Goal: Information Seeking & Learning: Learn about a topic

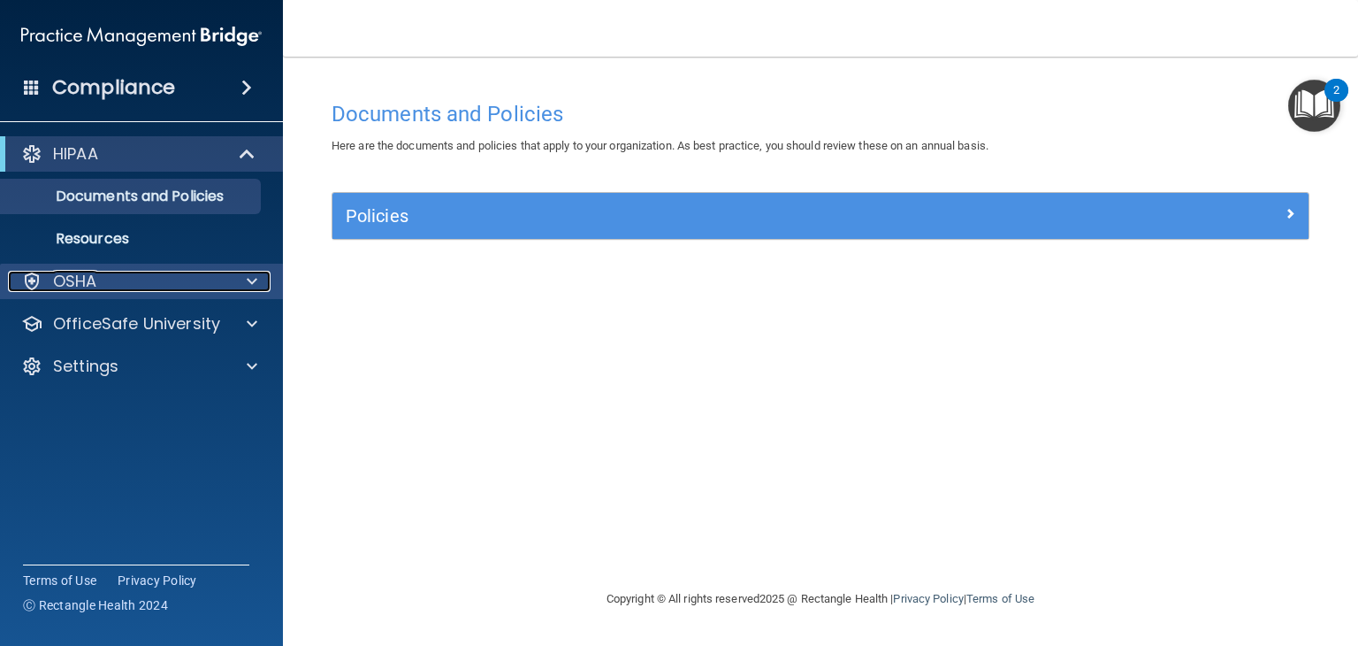
click at [248, 284] on span at bounding box center [252, 281] width 11 height 21
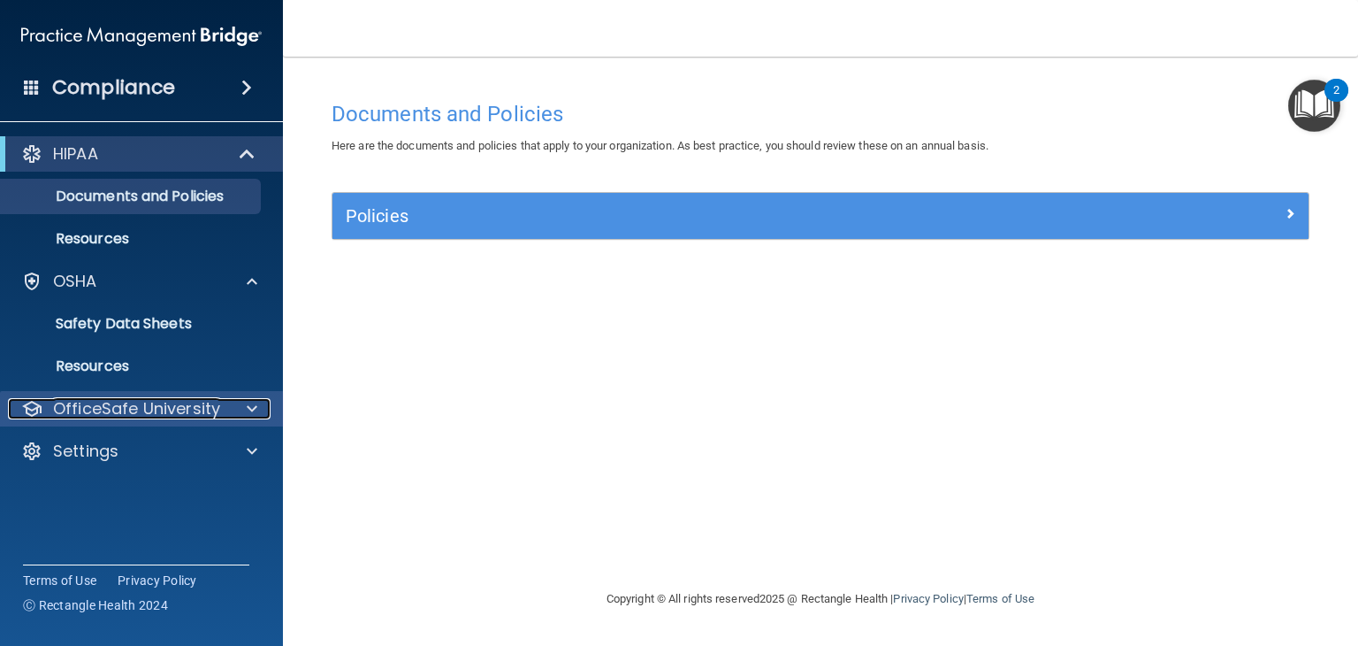
click at [249, 416] on span at bounding box center [252, 408] width 11 height 21
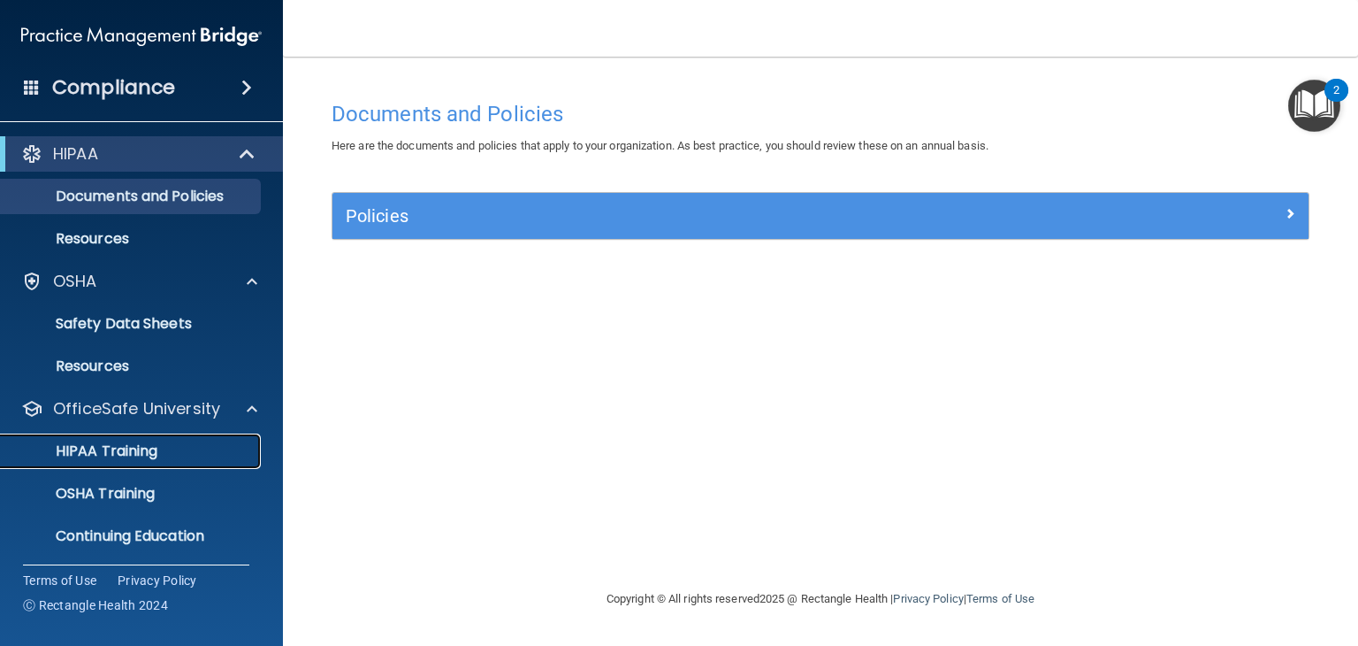
click at [157, 447] on p "HIPAA Training" at bounding box center [84, 451] width 146 height 18
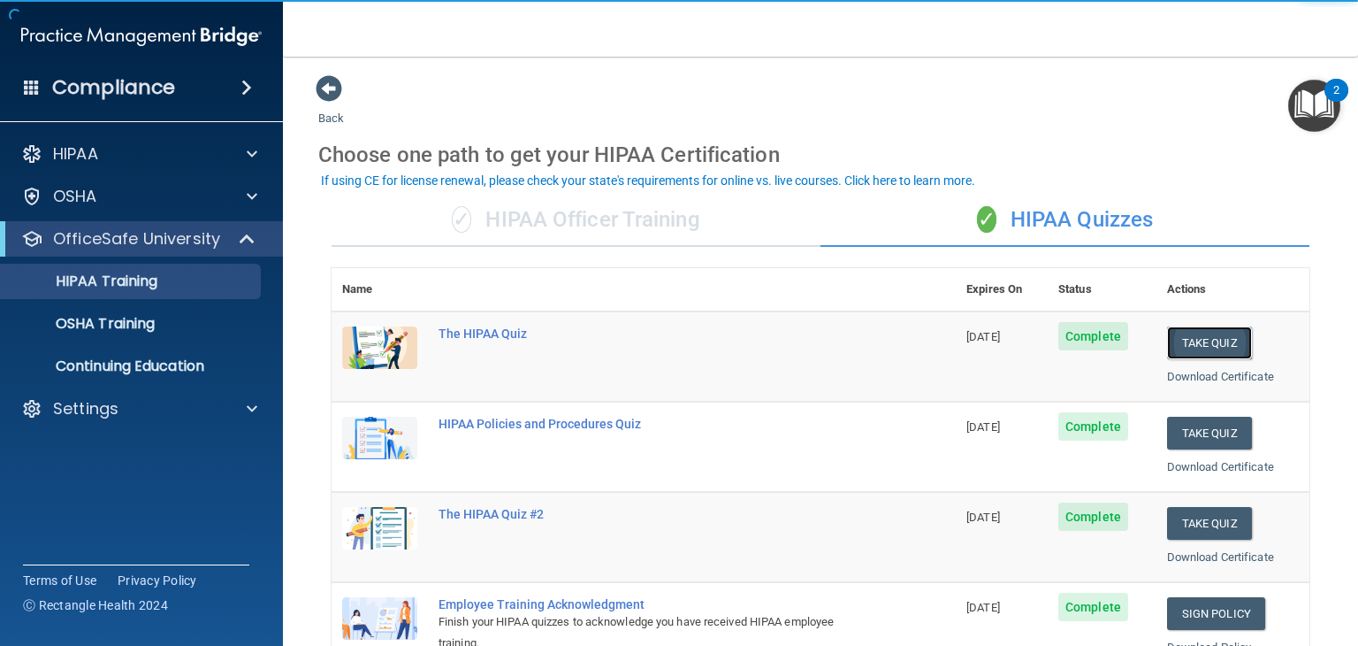
click at [1206, 334] on button "Take Quiz" at bounding box center [1209, 342] width 85 height 33
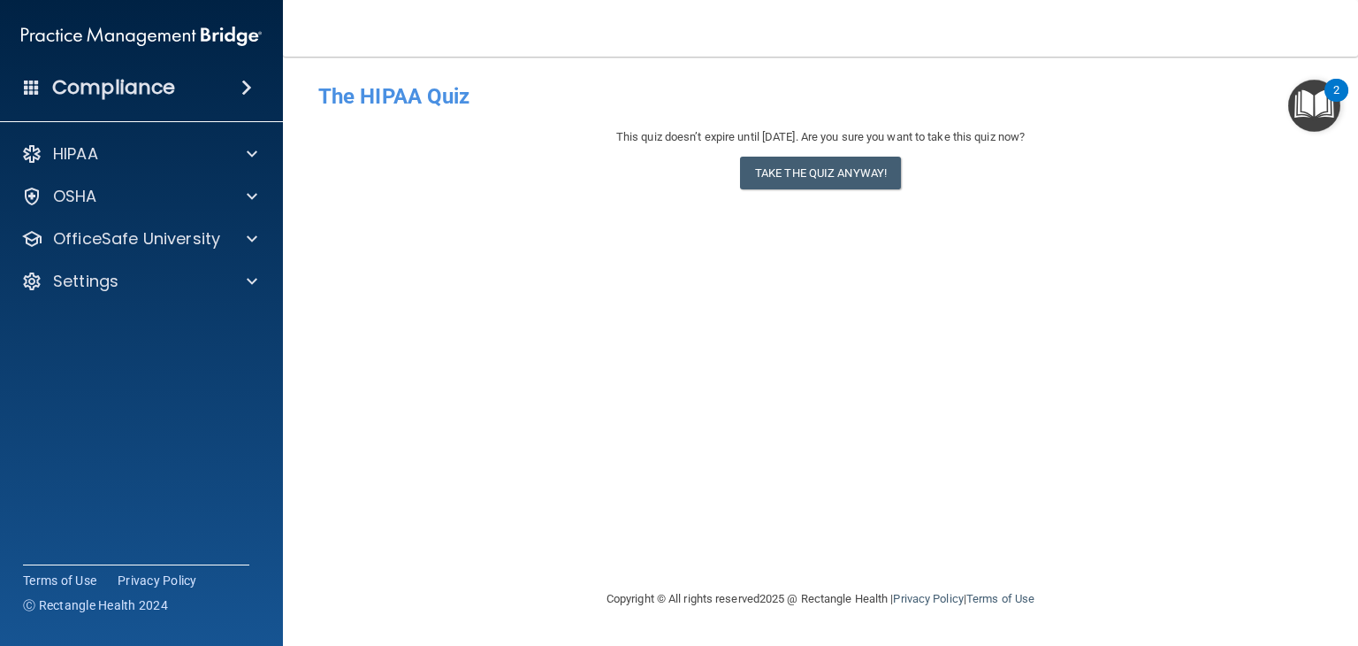
drag, startPoint x: 842, startPoint y: 167, endPoint x: 808, endPoint y: 291, distance: 128.3
click at [808, 291] on div "- The HIPAA Quiz This quiz doesn’t expire until 01/16/2026. Are you sure you wa…" at bounding box center [820, 322] width 1005 height 496
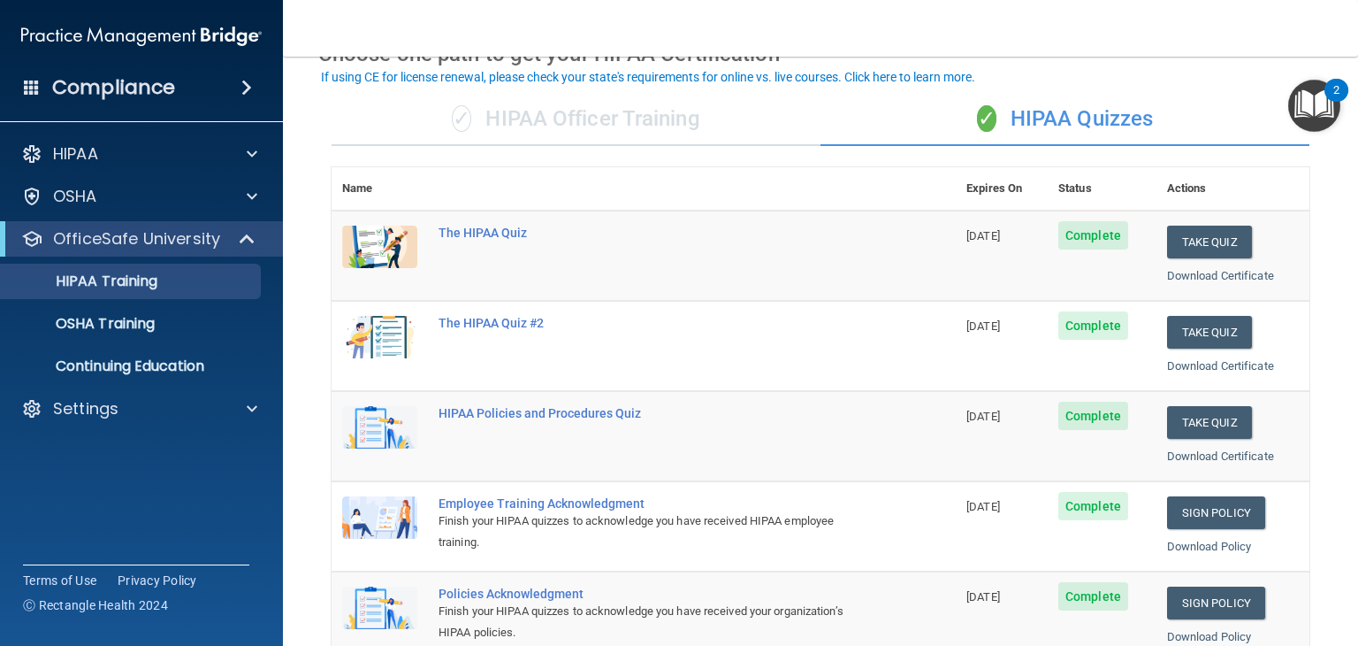
scroll to position [99, 0]
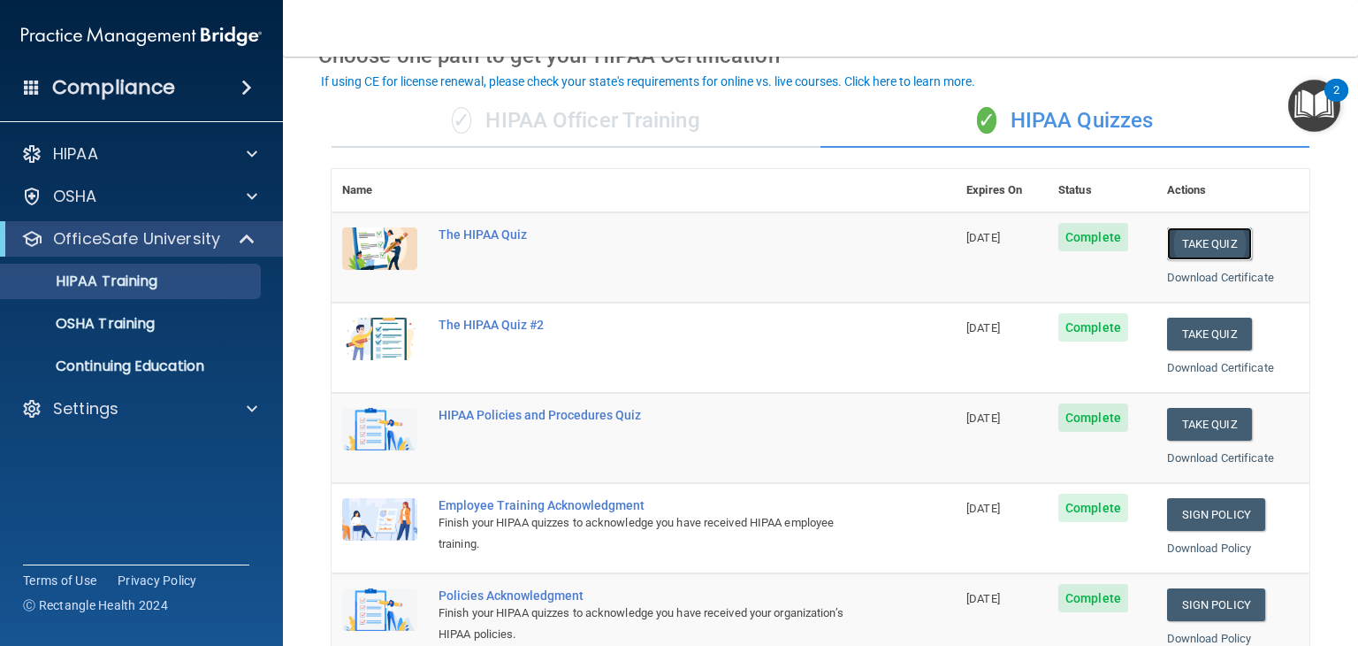
click at [1215, 252] on button "Take Quiz" at bounding box center [1209, 243] width 85 height 33
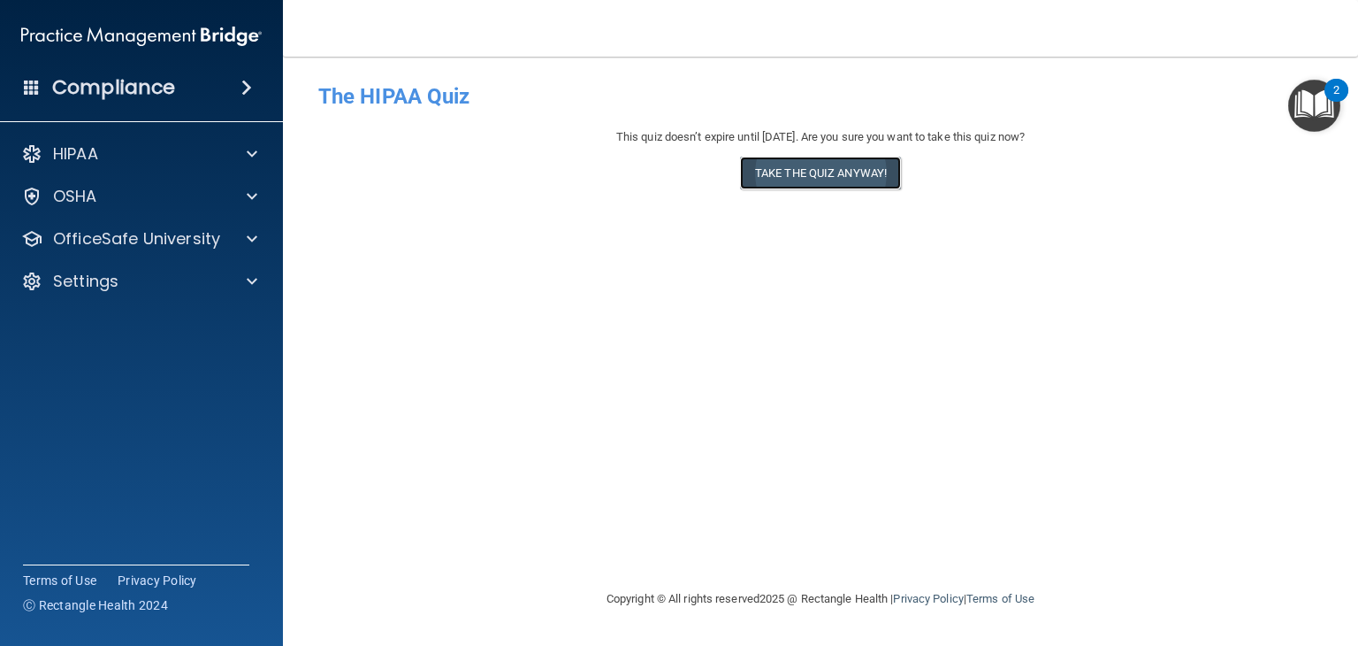
click at [829, 179] on button "Take the quiz anyway!" at bounding box center [820, 173] width 161 height 33
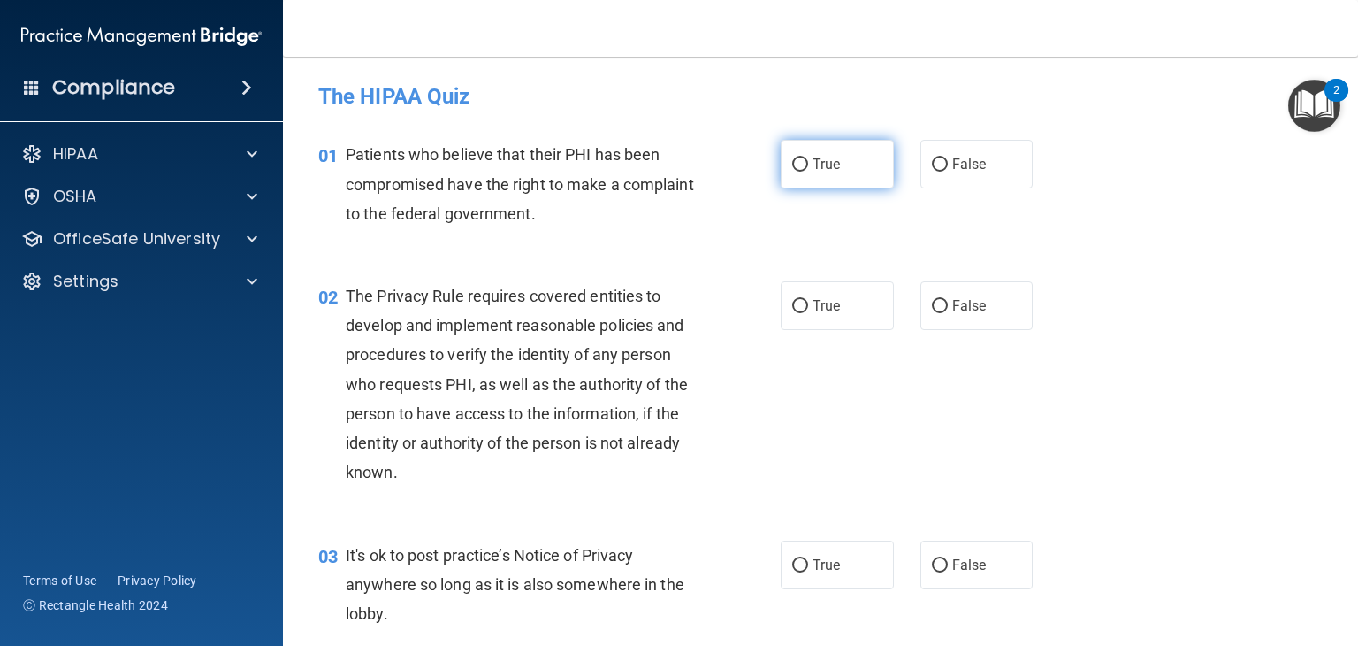
click at [792, 164] on input "True" at bounding box center [800, 164] width 16 height 13
radio input "true"
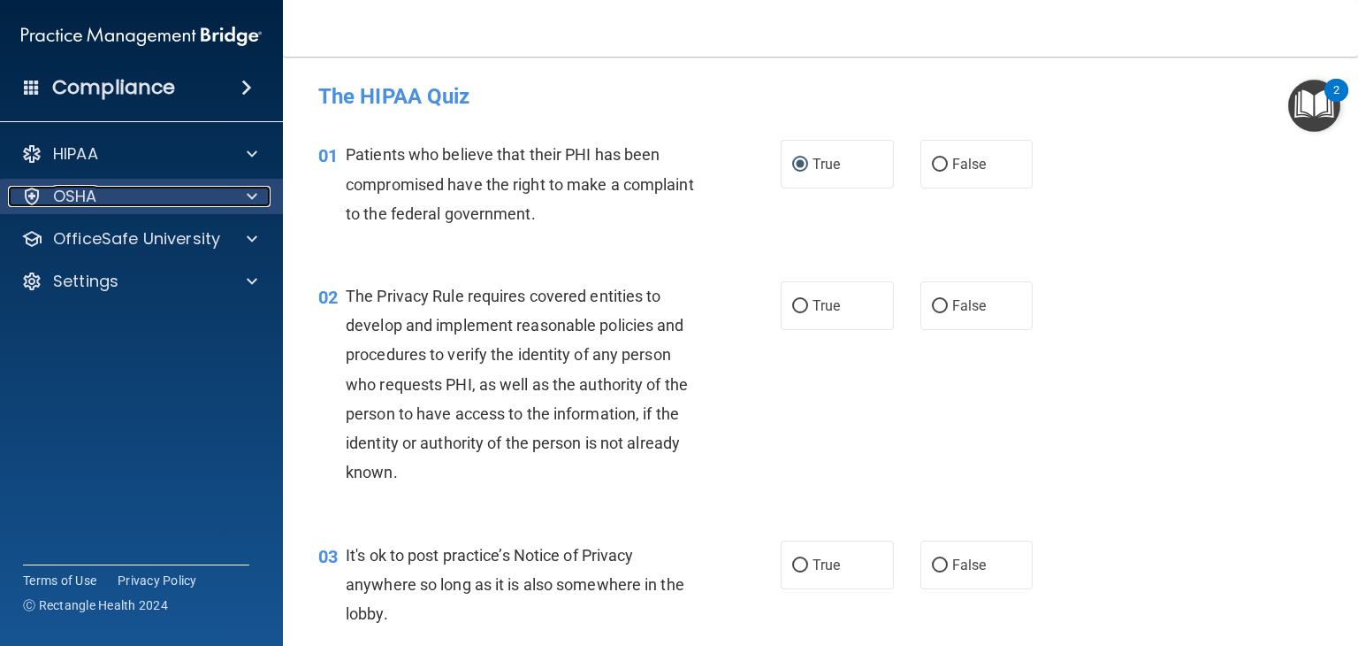
click at [195, 203] on div "OSHA" at bounding box center [117, 196] width 219 height 21
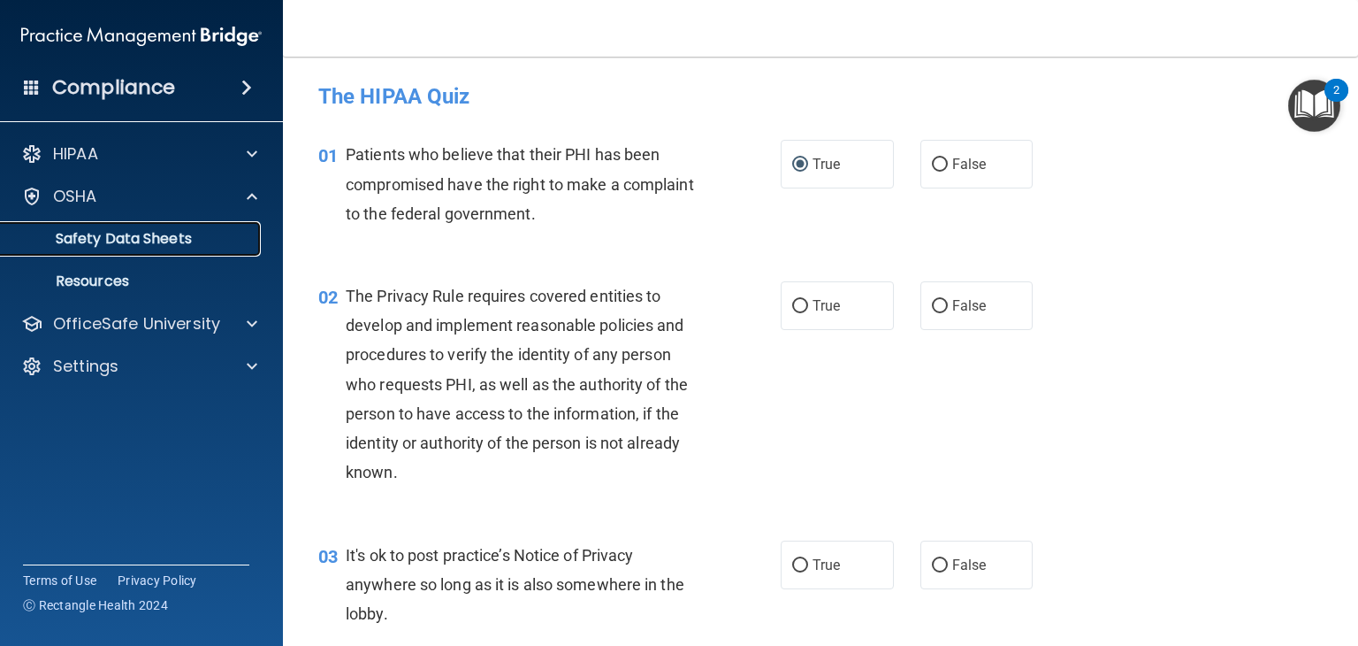
click at [185, 233] on p "Safety Data Sheets" at bounding box center [131, 239] width 241 height 18
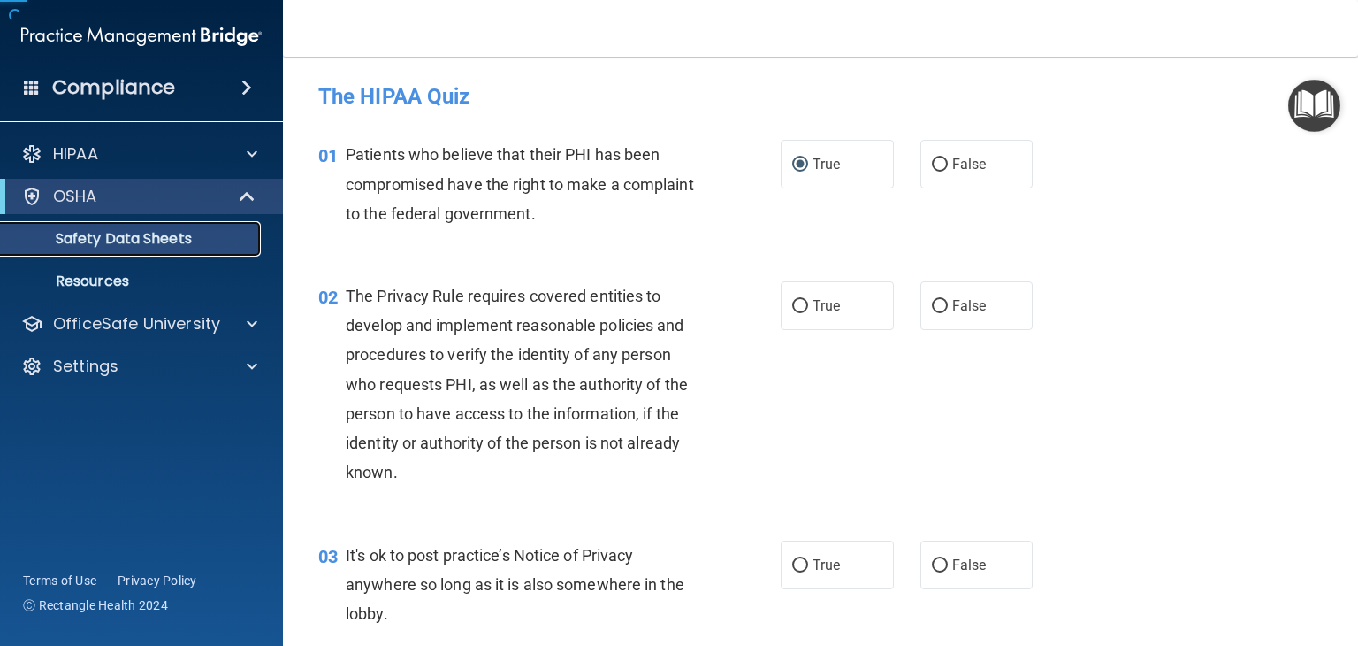
click at [185, 233] on p "Safety Data Sheets" at bounding box center [131, 239] width 241 height 18
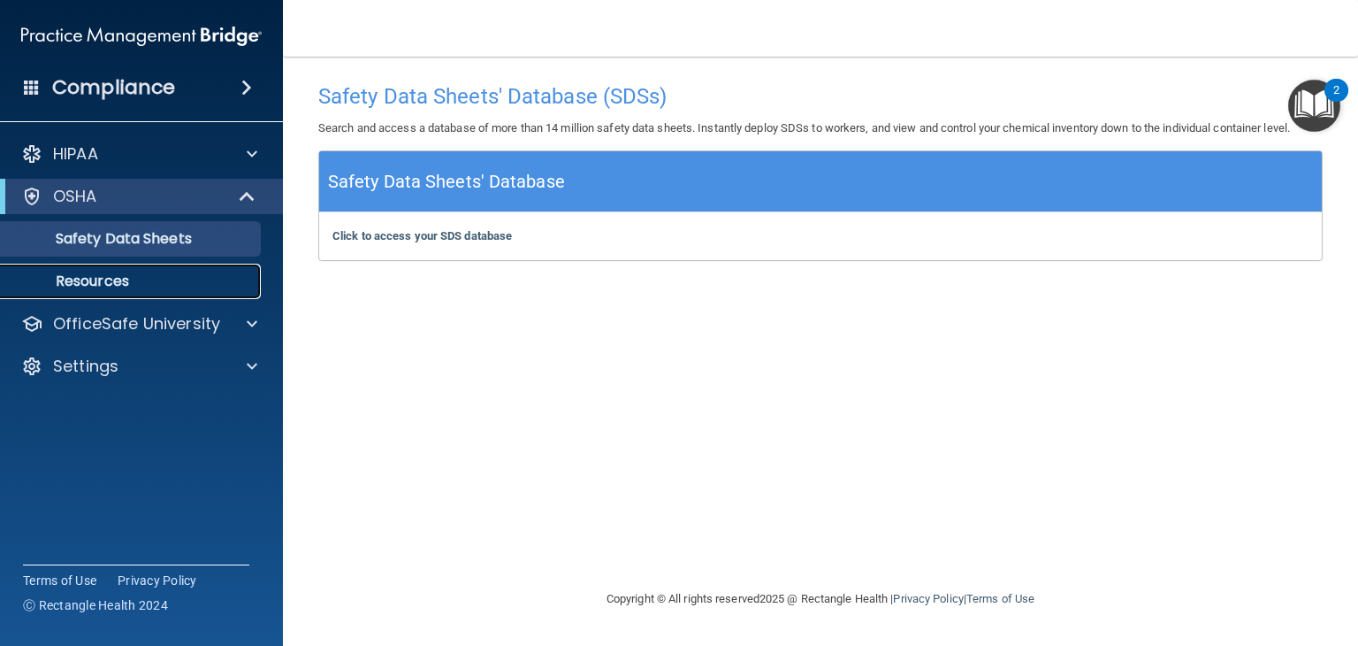
click at [71, 273] on p "Resources" at bounding box center [131, 281] width 241 height 18
